Goal: Transaction & Acquisition: Purchase product/service

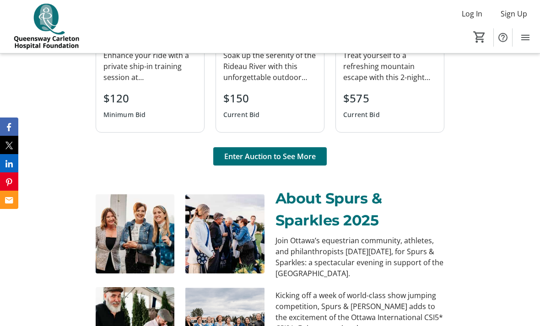
scroll to position [733, 0]
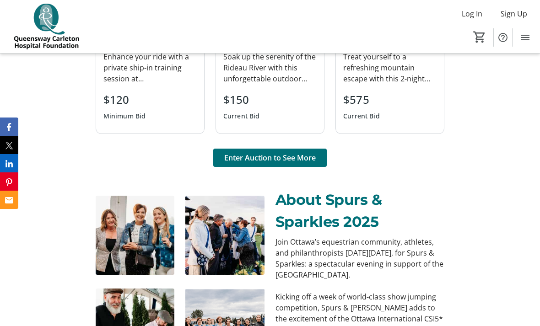
click at [299, 162] on span "Enter Auction to See More" at bounding box center [270, 157] width 92 height 11
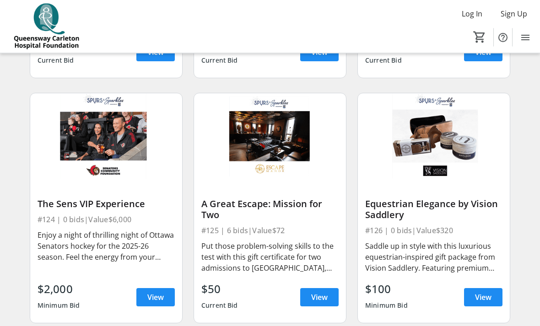
scroll to position [1757, 0]
click at [166, 299] on span at bounding box center [155, 298] width 38 height 22
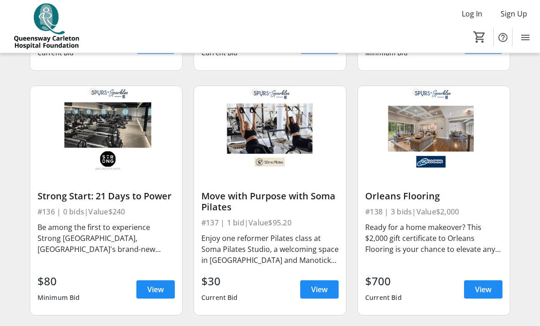
scroll to position [2744, 0]
click at [486, 290] on span "View" at bounding box center [483, 289] width 16 height 11
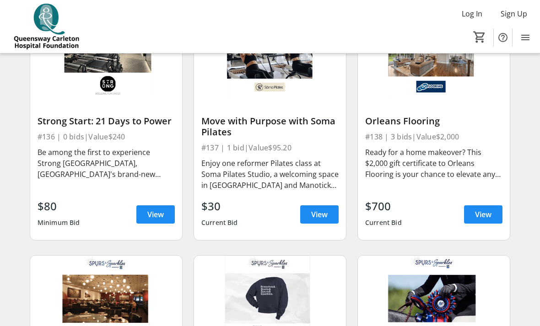
scroll to position [2814, 0]
